Goal: Navigation & Orientation: Go to known website

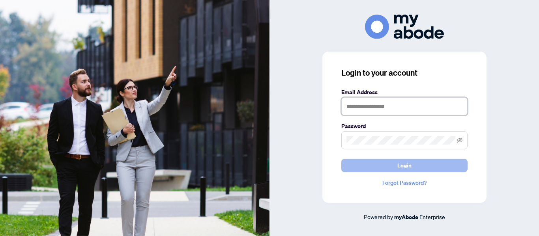
type input "**********"
click at [381, 169] on button "Login" at bounding box center [404, 165] width 126 height 13
